Goal: Find specific page/section: Find specific page/section

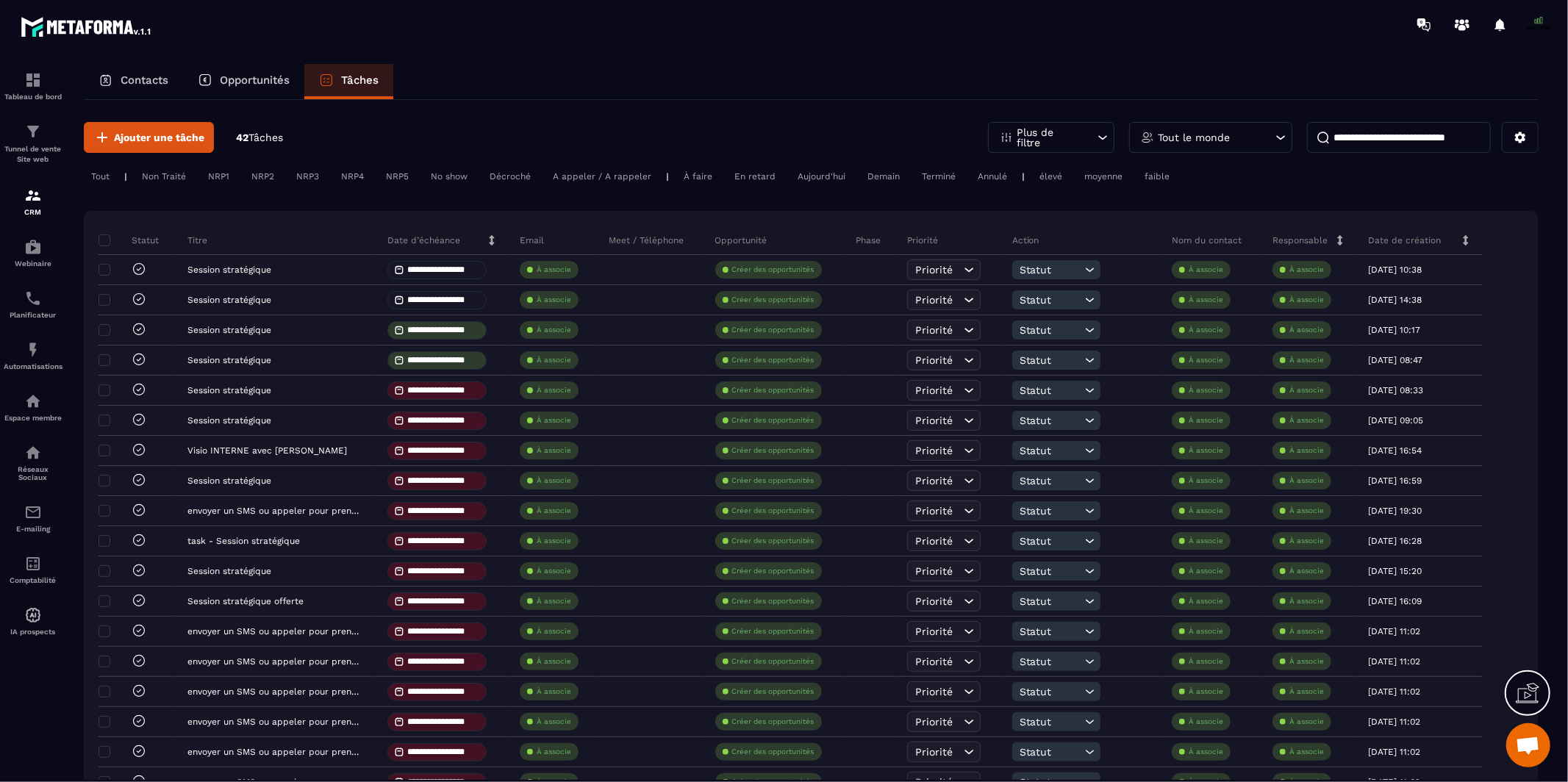
scroll to position [12257, 0]
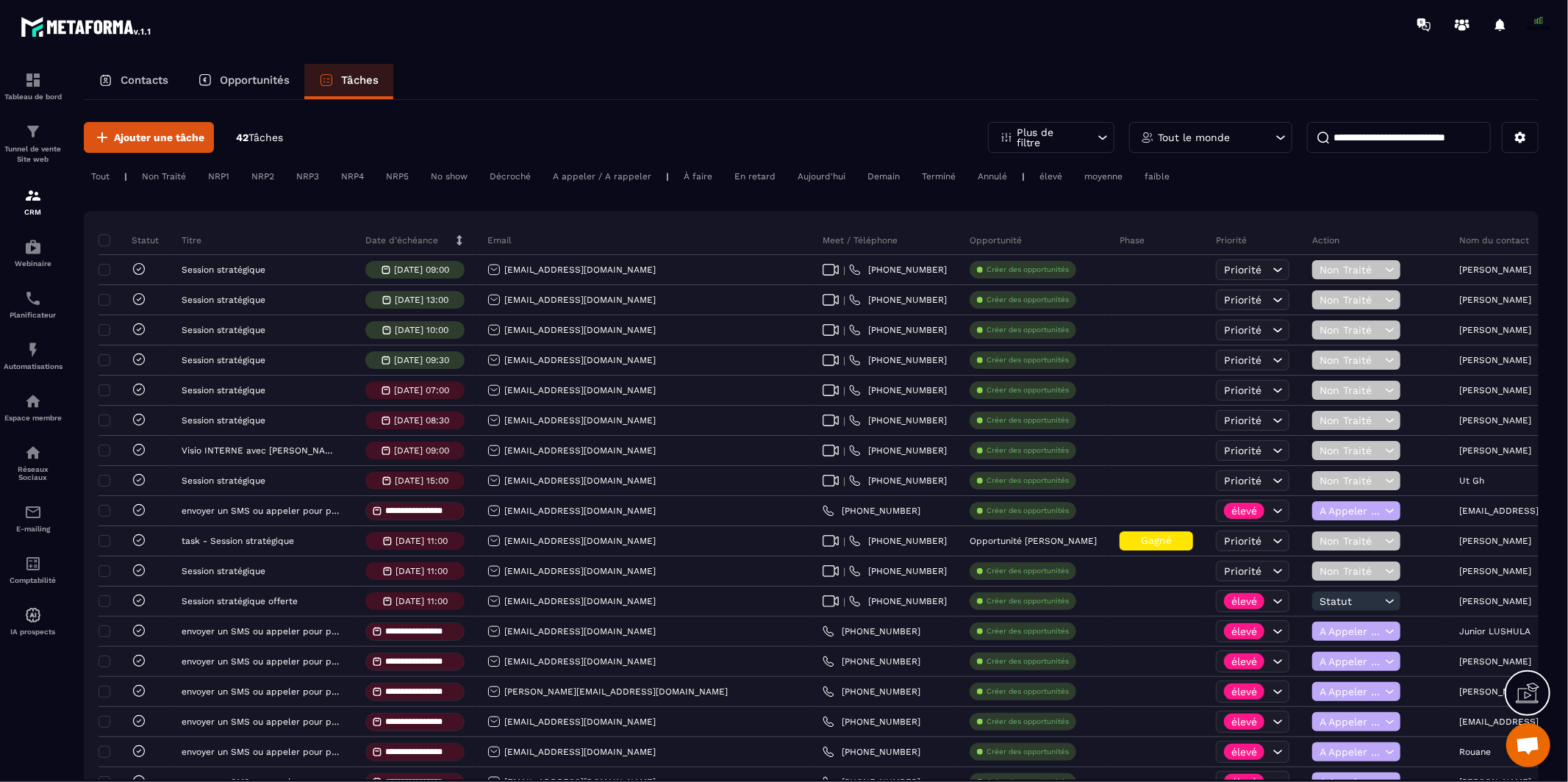
click at [619, 67] on div "Contacts Opportunités Tâches" at bounding box center [811, 81] width 1455 height 35
click at [651, 76] on div "Contacts Opportunités Tâches" at bounding box center [811, 81] width 1455 height 35
click at [37, 566] on img at bounding box center [33, 563] width 18 height 18
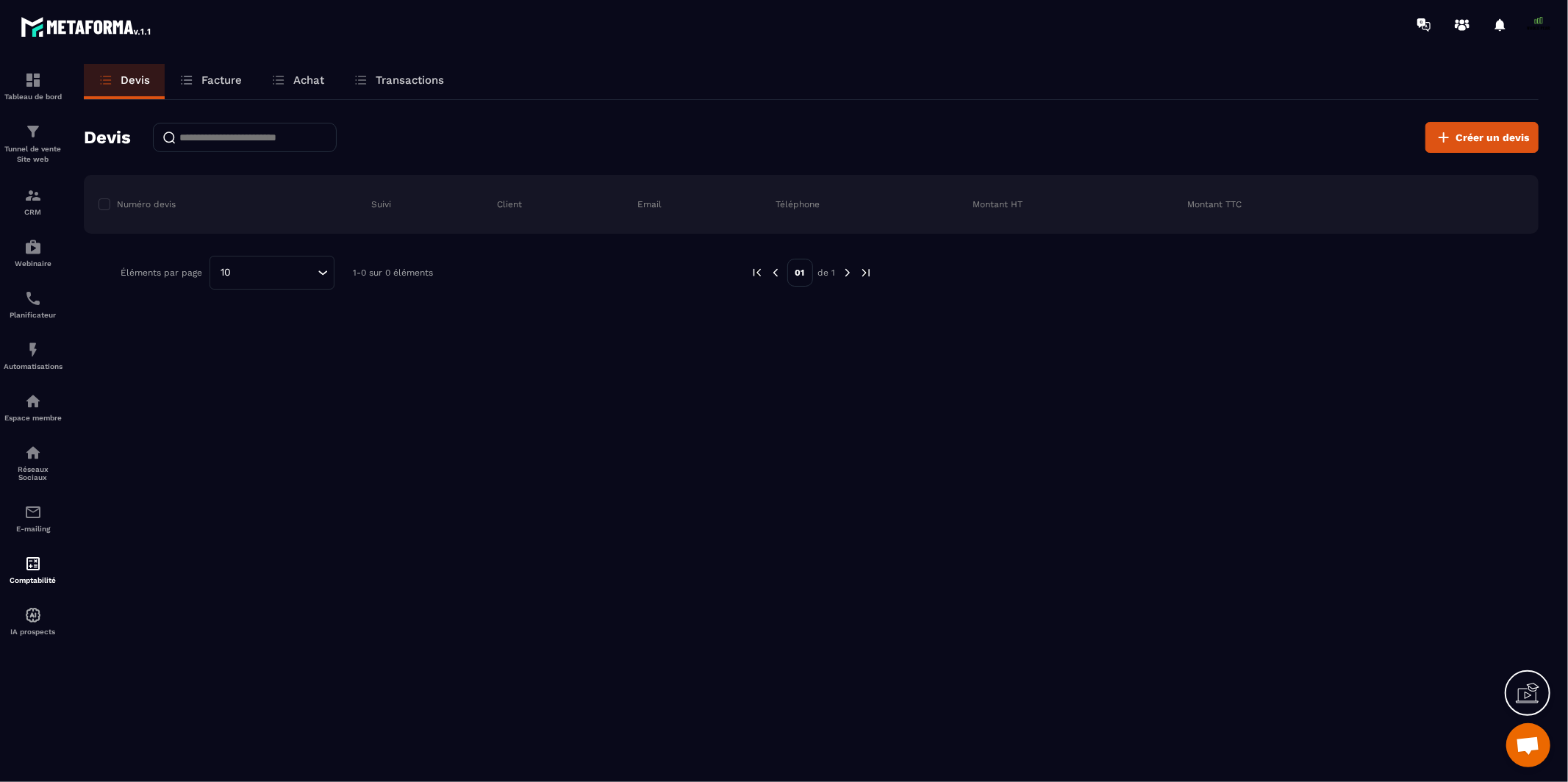
click at [231, 88] on link "Facture" at bounding box center [211, 81] width 92 height 35
click at [317, 84] on p "Achat" at bounding box center [308, 80] width 31 height 13
click at [401, 82] on p "Transactions" at bounding box center [410, 80] width 69 height 13
click at [405, 75] on p "Transactions" at bounding box center [410, 80] width 69 height 13
